Goal: Transaction & Acquisition: Download file/media

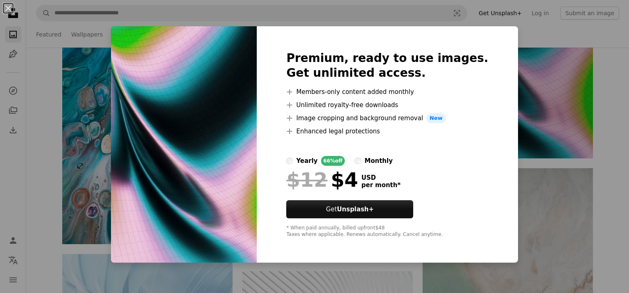
click at [560, 104] on div "An X shape Premium, ready to use images. Get unlimited access. A plus sign Memb…" at bounding box center [314, 146] width 629 height 293
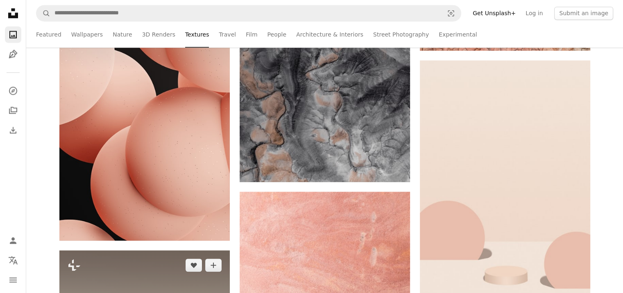
scroll to position [16920, 0]
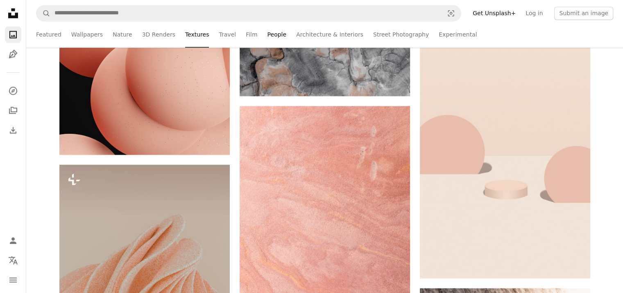
click at [268, 34] on link "People" at bounding box center [277, 34] width 19 height 26
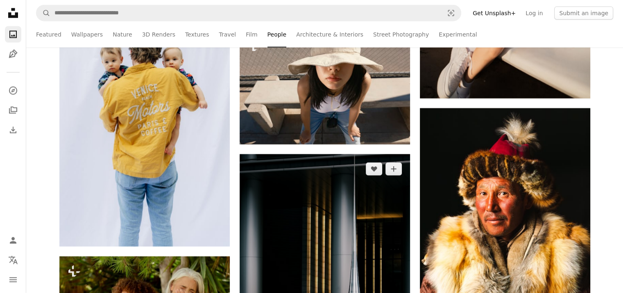
scroll to position [2089, 0]
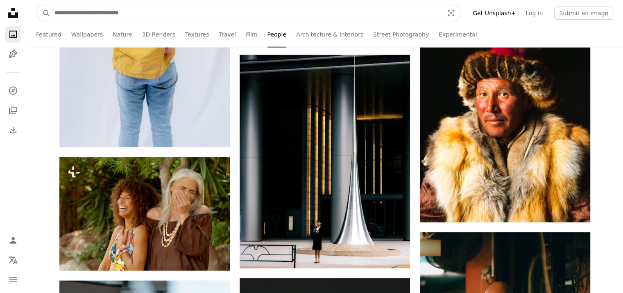
click at [149, 15] on input "Find visuals sitewide" at bounding box center [245, 13] width 391 height 16
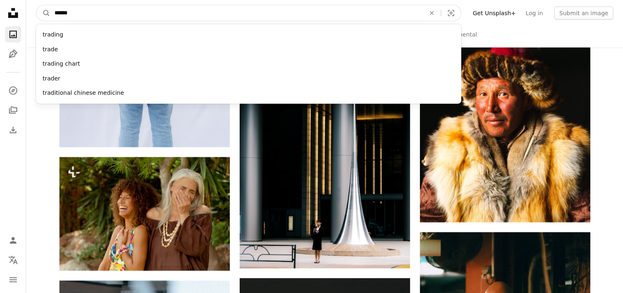
type input "*******"
click button "A magnifying glass" at bounding box center [43, 13] width 14 height 16
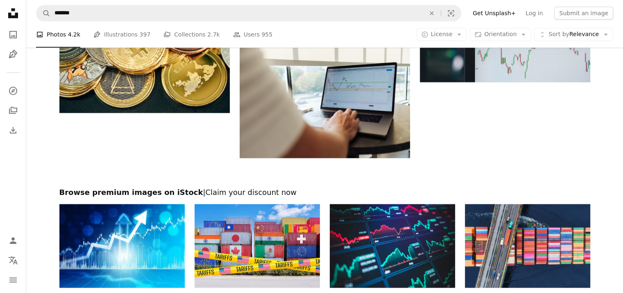
scroll to position [1024, 0]
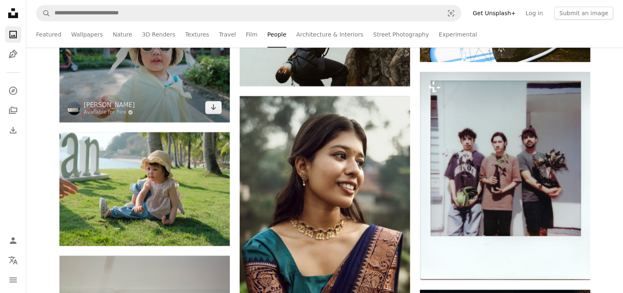
scroll to position [6760, 0]
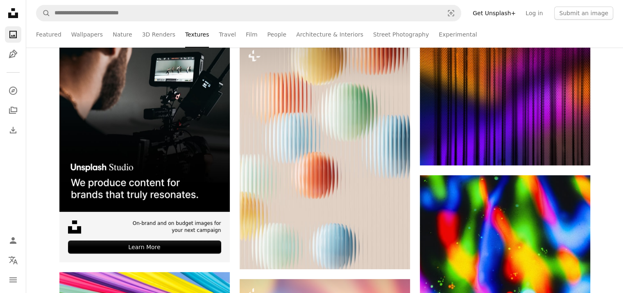
scroll to position [164, 0]
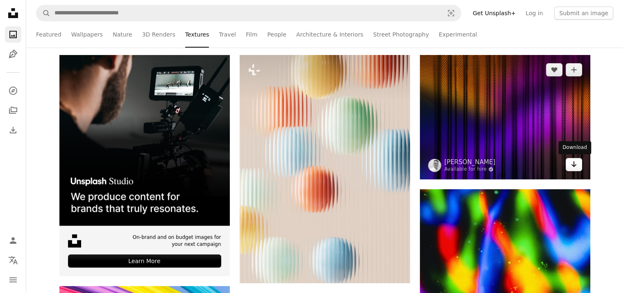
click at [578, 166] on link "Arrow pointing down" at bounding box center [574, 164] width 16 height 13
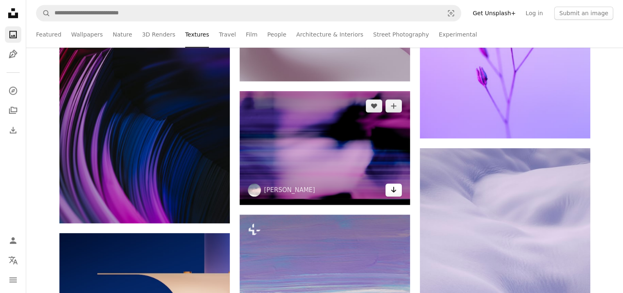
scroll to position [737, 0]
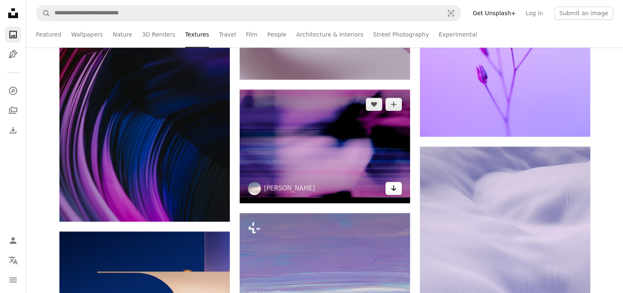
click at [396, 194] on link "Arrow pointing down" at bounding box center [394, 187] width 16 height 13
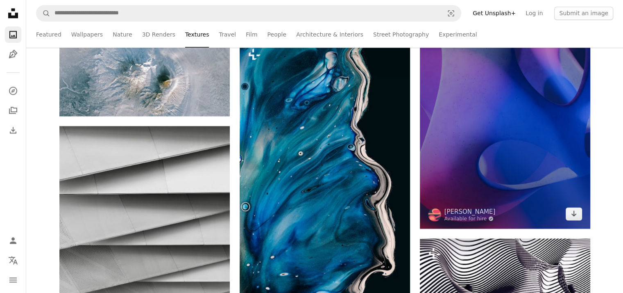
scroll to position [1434, 0]
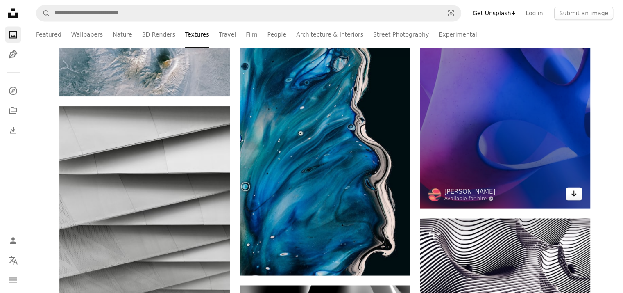
click at [575, 193] on icon "Download" at bounding box center [573, 193] width 5 height 6
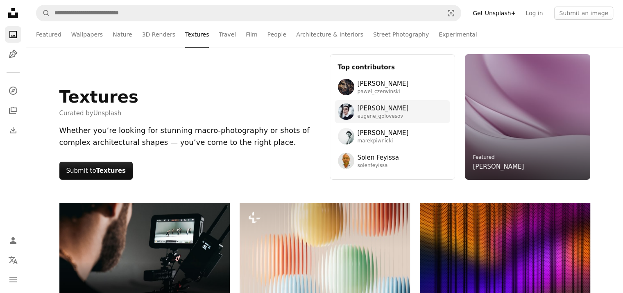
scroll to position [0, 0]
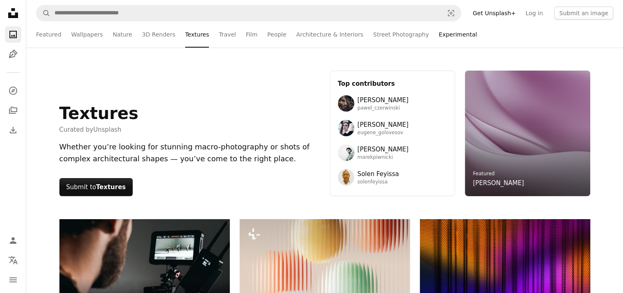
click at [439, 36] on link "Experimental" at bounding box center [458, 34] width 38 height 26
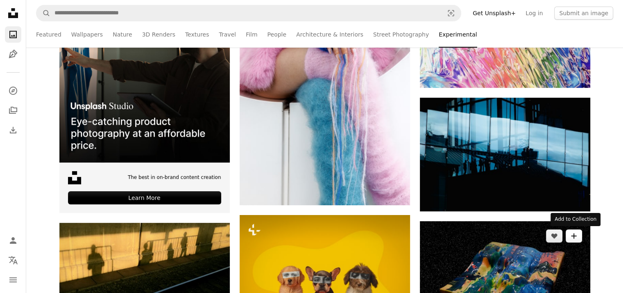
scroll to position [246, 0]
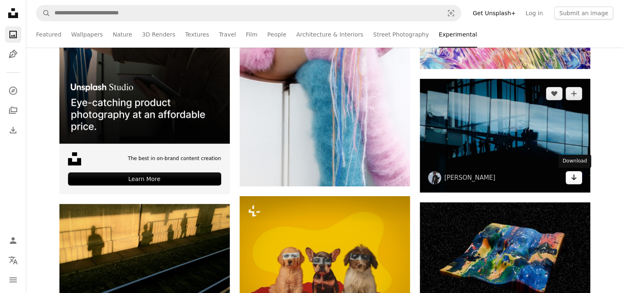
click at [571, 179] on icon "Arrow pointing down" at bounding box center [574, 177] width 7 height 10
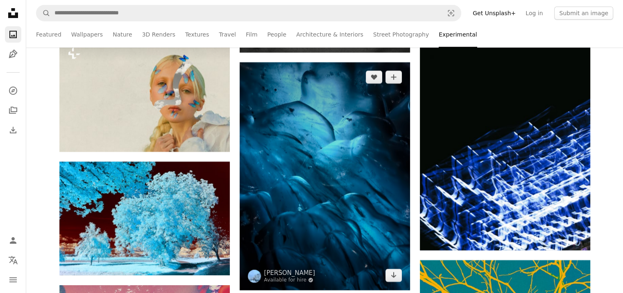
scroll to position [5981, 0]
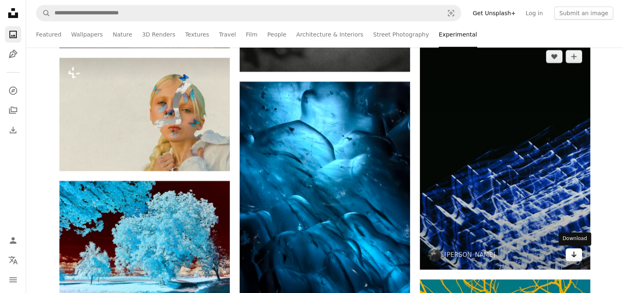
click at [577, 255] on icon "Arrow pointing down" at bounding box center [574, 254] width 7 height 10
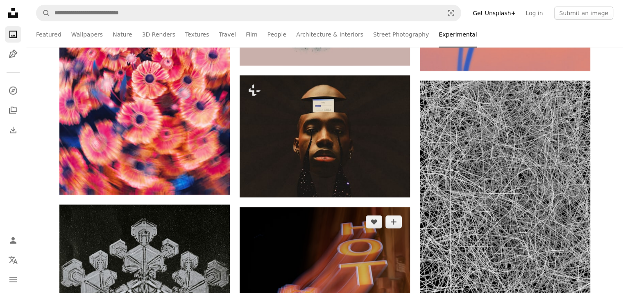
scroll to position [8808, 0]
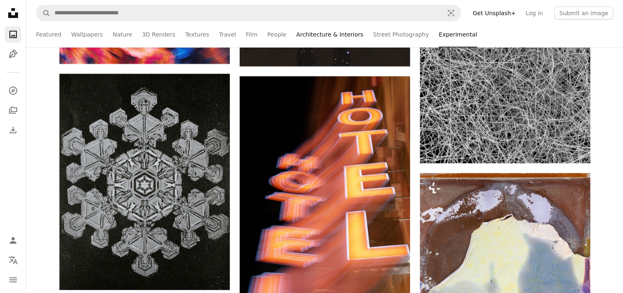
click at [310, 36] on link "Architecture & Interiors" at bounding box center [329, 34] width 67 height 26
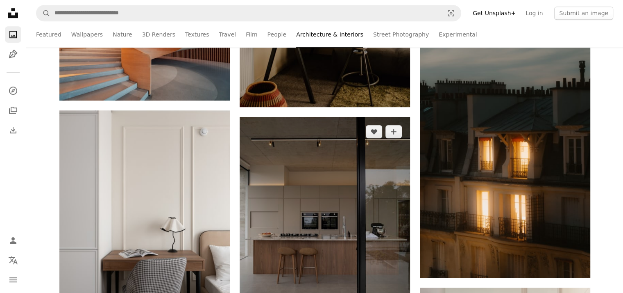
scroll to position [533, 0]
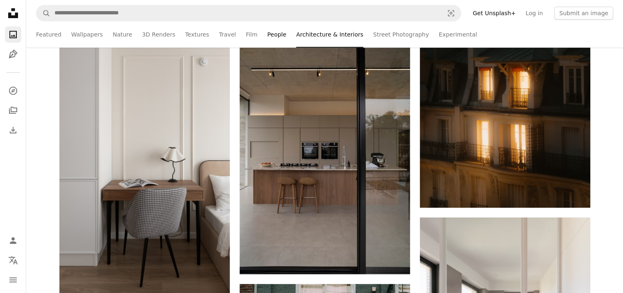
click at [268, 34] on link "People" at bounding box center [277, 34] width 19 height 26
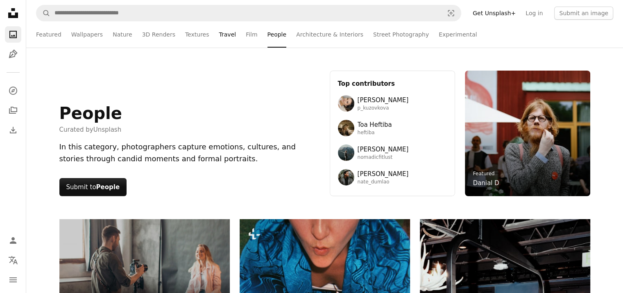
click at [219, 36] on link "Travel" at bounding box center [227, 34] width 17 height 26
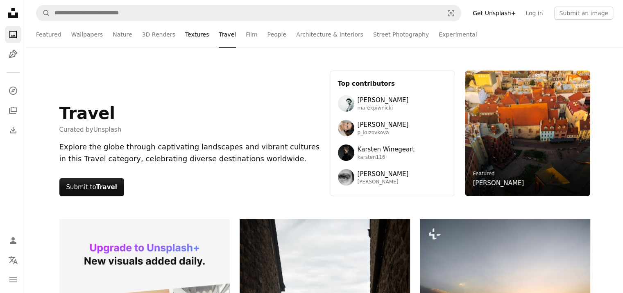
click at [185, 34] on link "Textures" at bounding box center [197, 34] width 24 height 26
click at [146, 27] on link "3D Renders" at bounding box center [158, 34] width 33 height 26
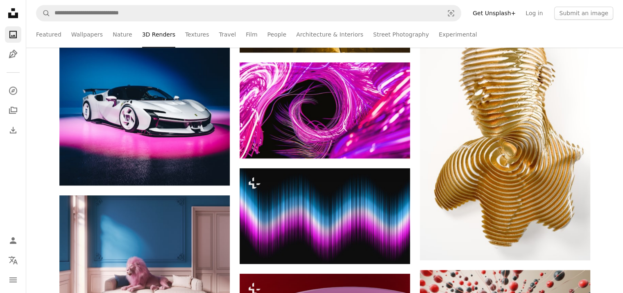
scroll to position [615, 0]
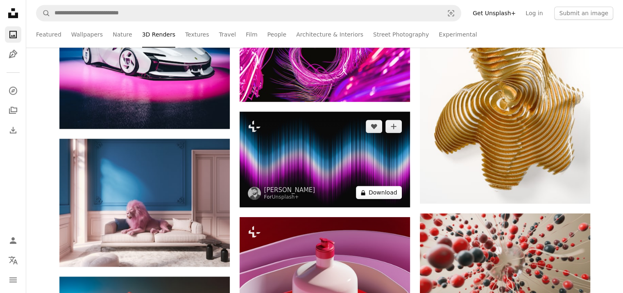
click at [379, 193] on button "A lock Download" at bounding box center [379, 192] width 46 height 13
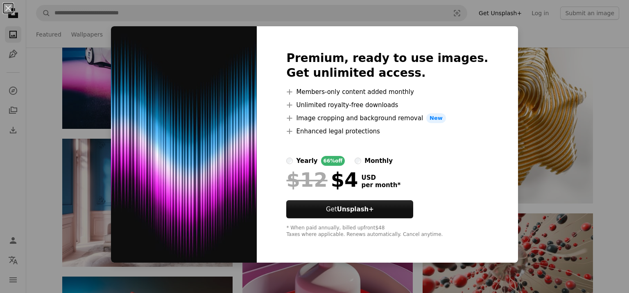
click at [99, 76] on div "An X shape Premium, ready to use images. Get unlimited access. A plus sign Memb…" at bounding box center [314, 146] width 629 height 293
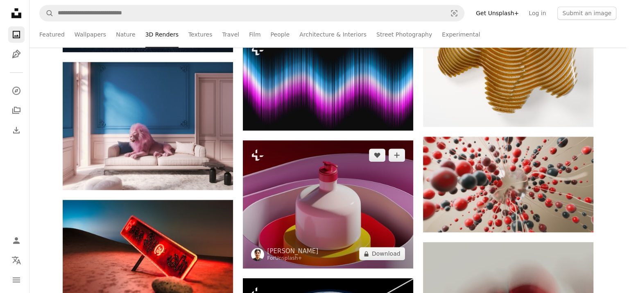
scroll to position [656, 0]
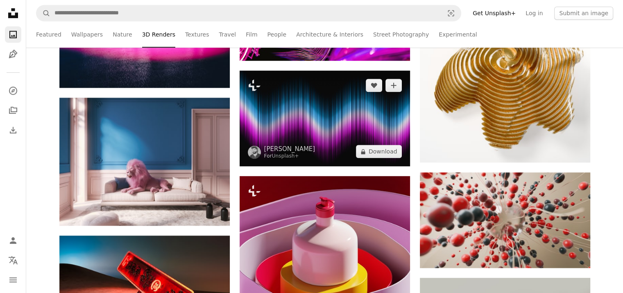
click at [318, 140] on img at bounding box center [325, 118] width 170 height 96
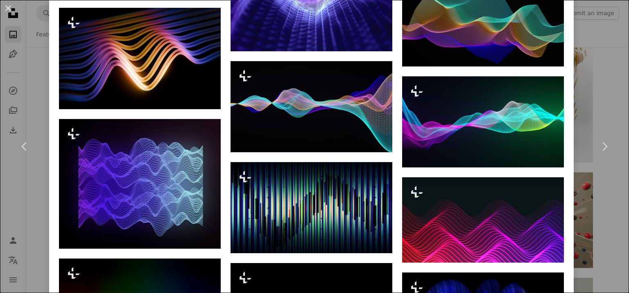
scroll to position [1065, 0]
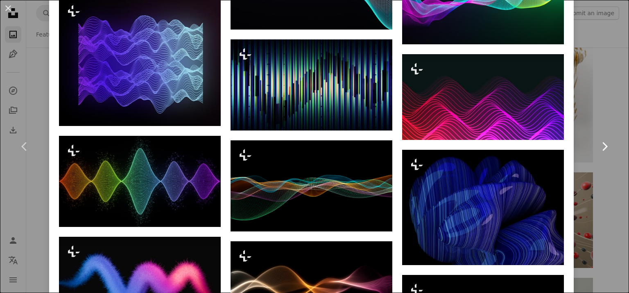
drag, startPoint x: 594, startPoint y: 126, endPoint x: 582, endPoint y: 153, distance: 29.9
click at [594, 126] on link "Chevron right" at bounding box center [604, 146] width 49 height 79
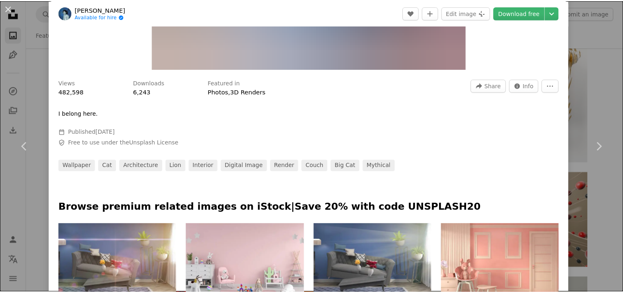
scroll to position [369, 0]
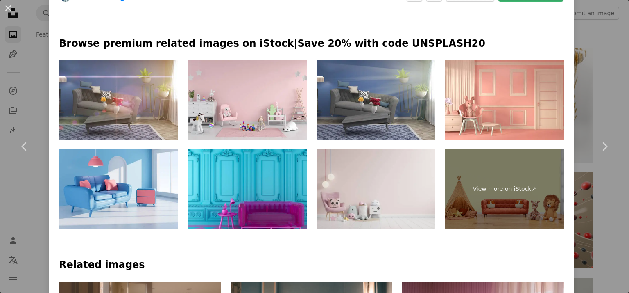
click at [581, 70] on div "An X shape Chevron left Chevron right [PERSON_NAME] Available for hire A checkm…" at bounding box center [314, 146] width 629 height 293
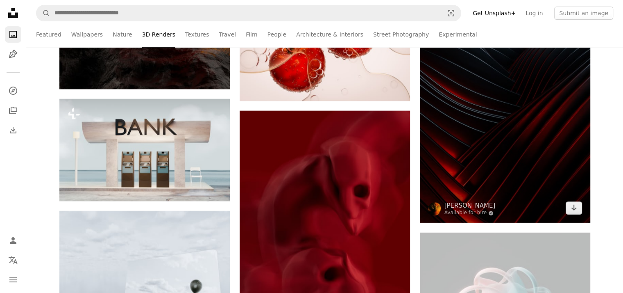
scroll to position [3318, 0]
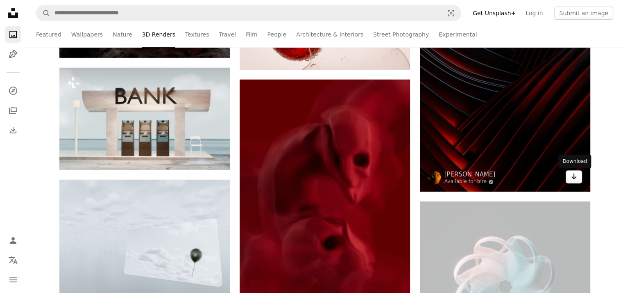
click at [572, 181] on icon "Arrow pointing down" at bounding box center [574, 176] width 7 height 10
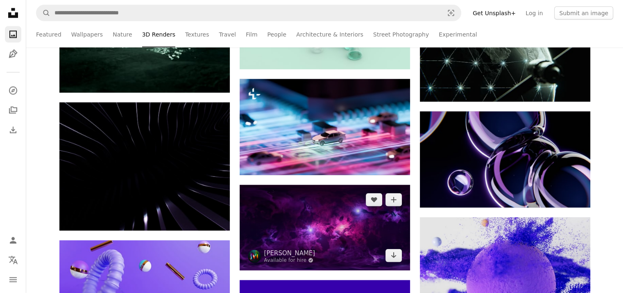
scroll to position [4834, 0]
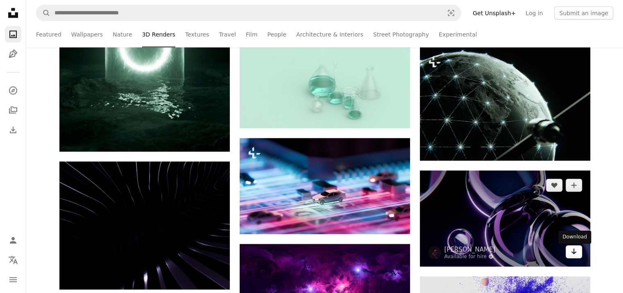
click at [570, 251] on link "Arrow pointing down" at bounding box center [574, 251] width 16 height 13
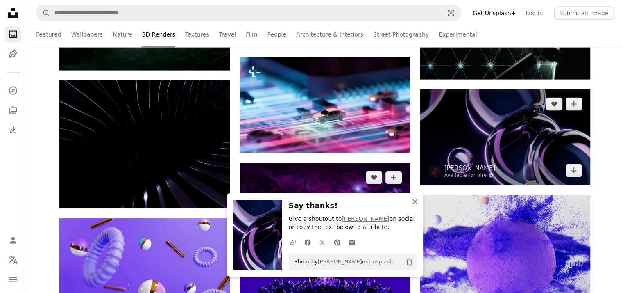
scroll to position [4916, 0]
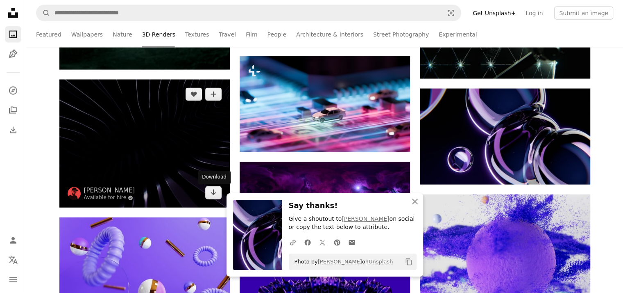
drag, startPoint x: 210, startPoint y: 195, endPoint x: 225, endPoint y: 183, distance: 18.9
click at [210, 195] on icon "Arrow pointing down" at bounding box center [213, 192] width 7 height 10
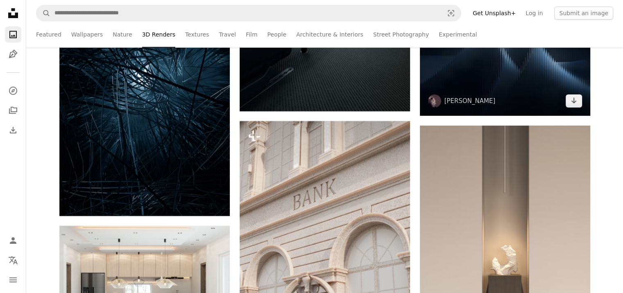
scroll to position [6555, 0]
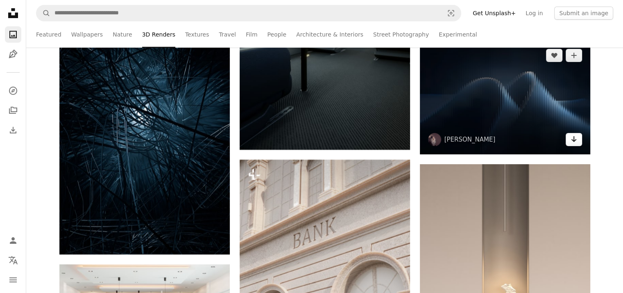
click at [576, 140] on icon "Arrow pointing down" at bounding box center [574, 139] width 7 height 10
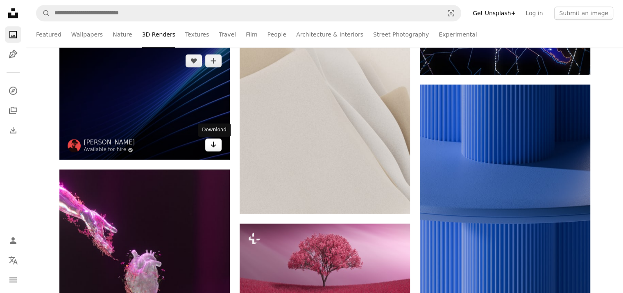
click at [218, 147] on link "Arrow pointing down" at bounding box center [213, 144] width 16 height 13
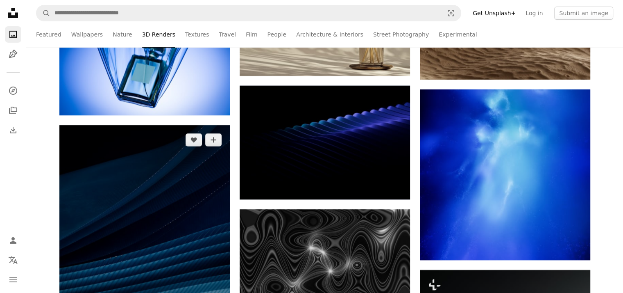
scroll to position [9259, 0]
